Goal: Book appointment/travel/reservation

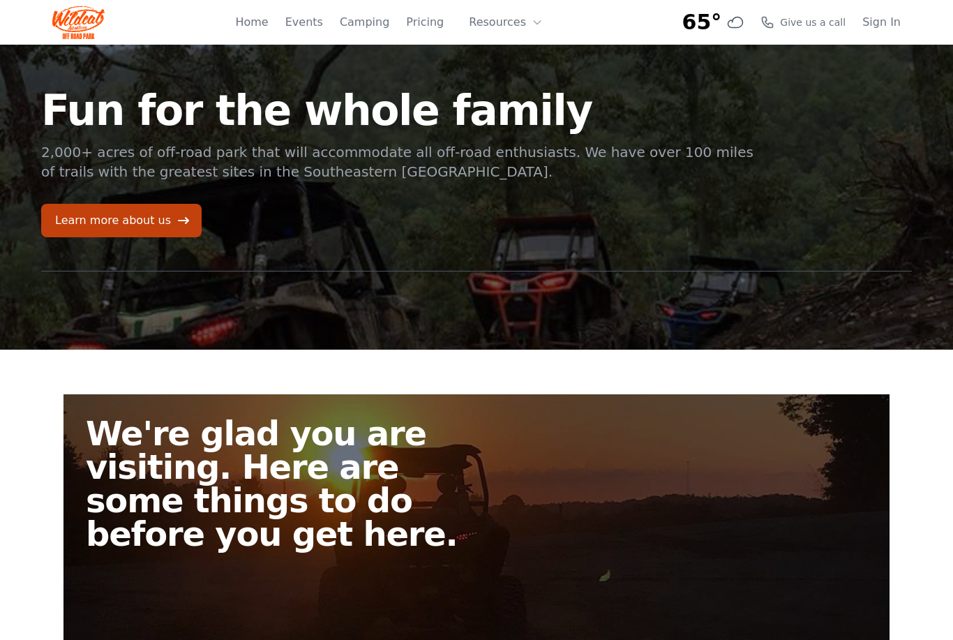
click at [423, 26] on link "Pricing" at bounding box center [425, 22] width 38 height 17
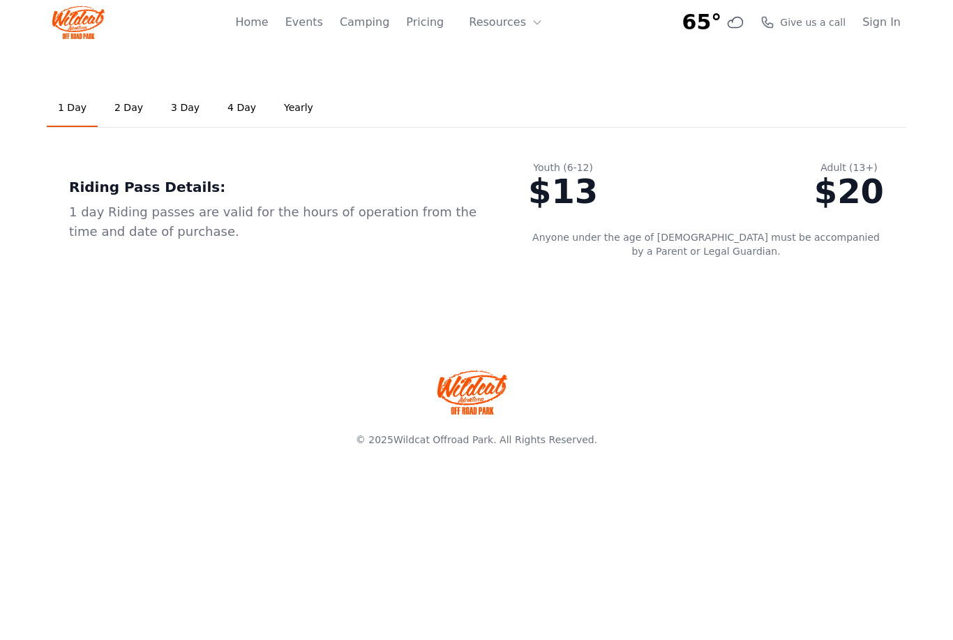
click at [264, 25] on link "Home" at bounding box center [251, 22] width 33 height 17
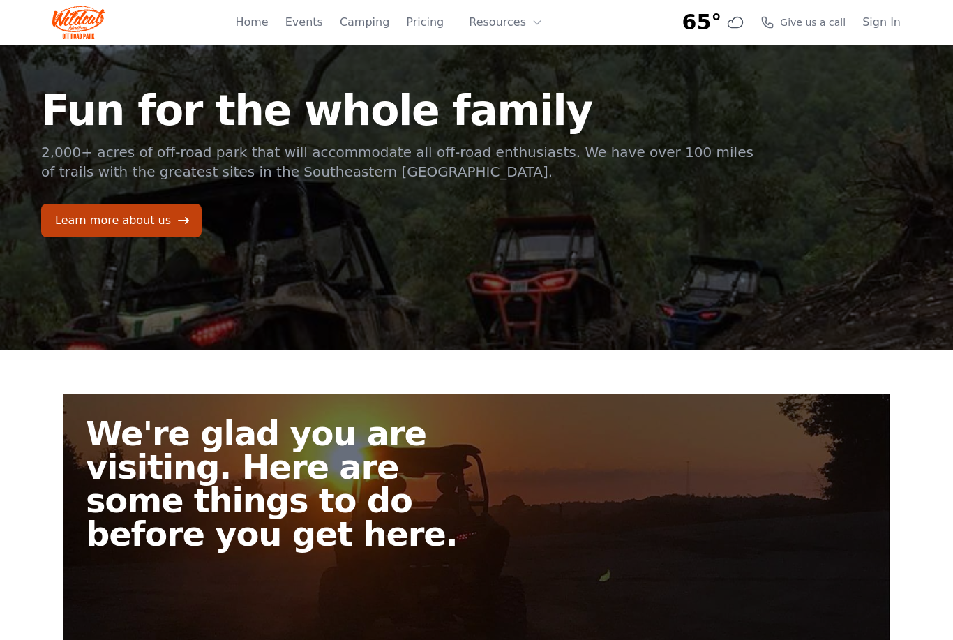
click at [115, 219] on link "Learn more about us" at bounding box center [121, 220] width 160 height 33
click at [378, 20] on link "Camping" at bounding box center [365, 22] width 50 height 17
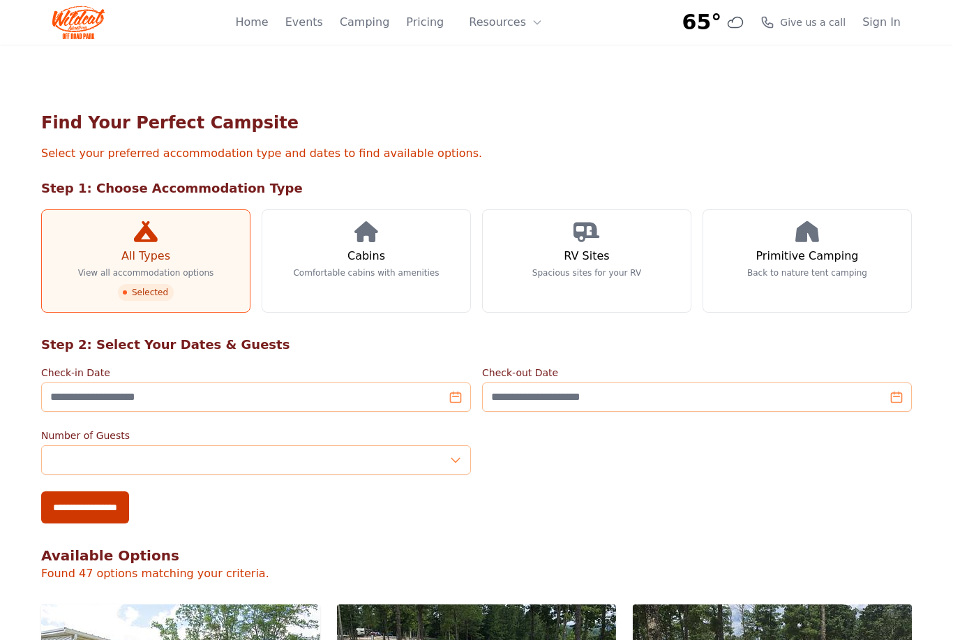
click at [795, 264] on h3 "Primitive Camping" at bounding box center [807, 256] width 103 height 17
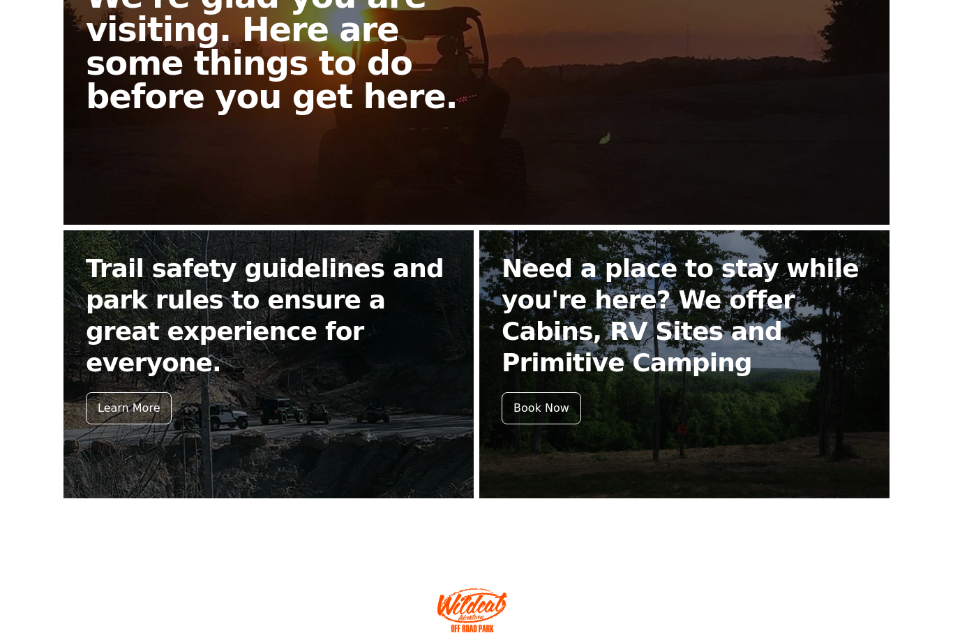
scroll to position [446, 0]
